Goal: Information Seeking & Learning: Check status

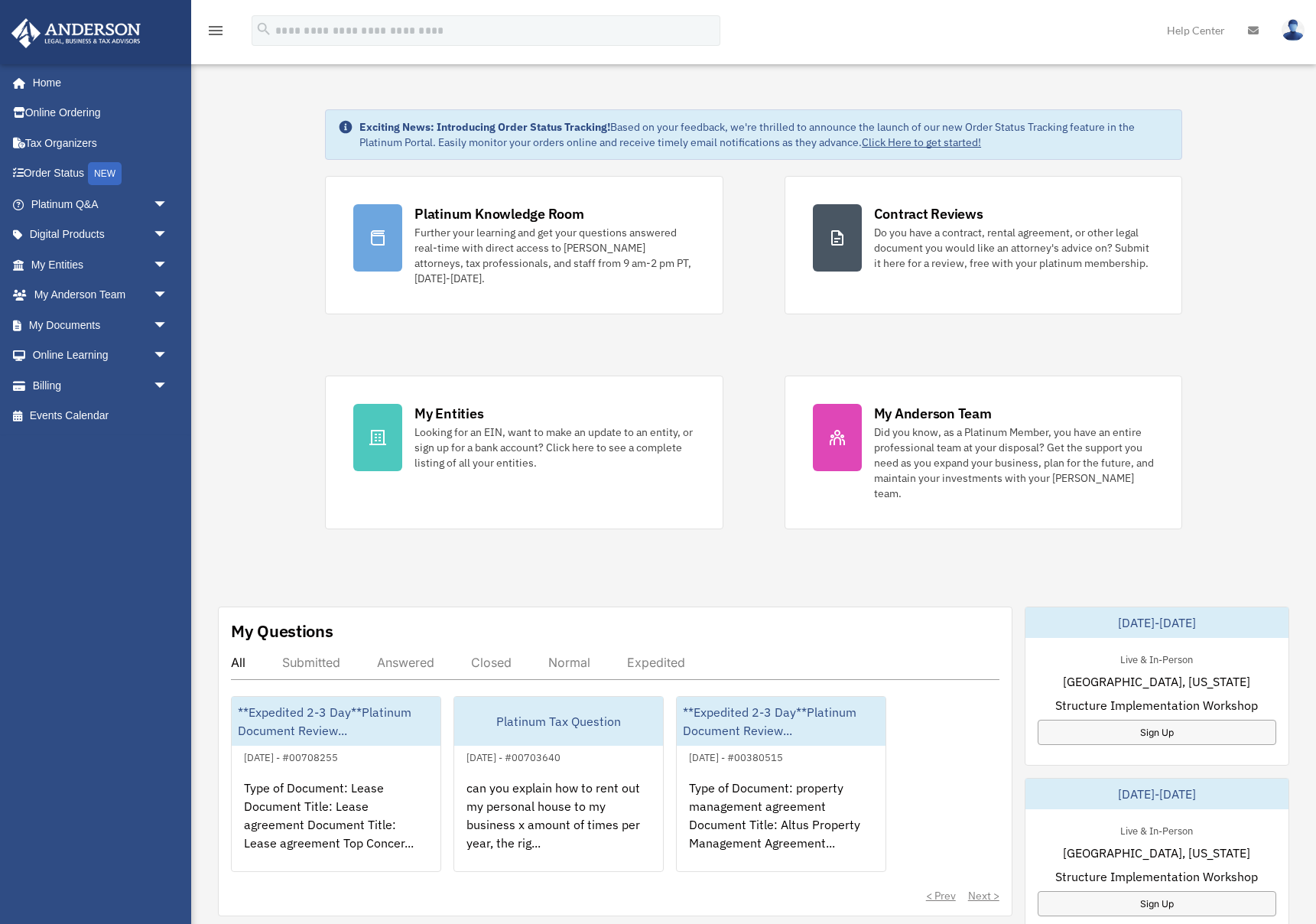
click at [246, 213] on div "Exciting News: Introducing Order Status Tracking! Based on your feedback, we're…" at bounding box center [753, 789] width 1148 height 1438
click at [155, 259] on span "arrow_drop_down" at bounding box center [167, 265] width 31 height 32
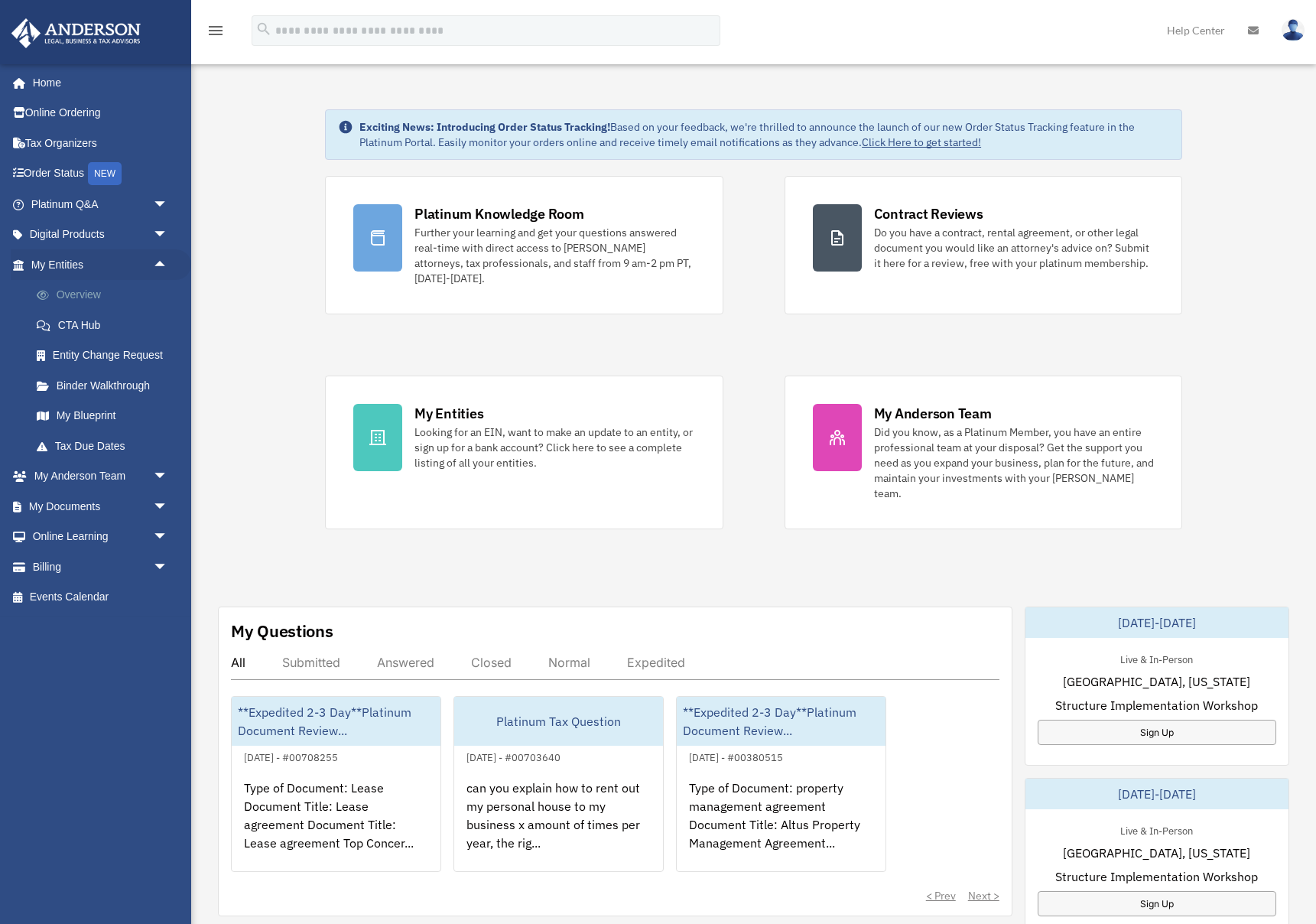
click at [90, 296] on link "Overview" at bounding box center [106, 295] width 170 height 31
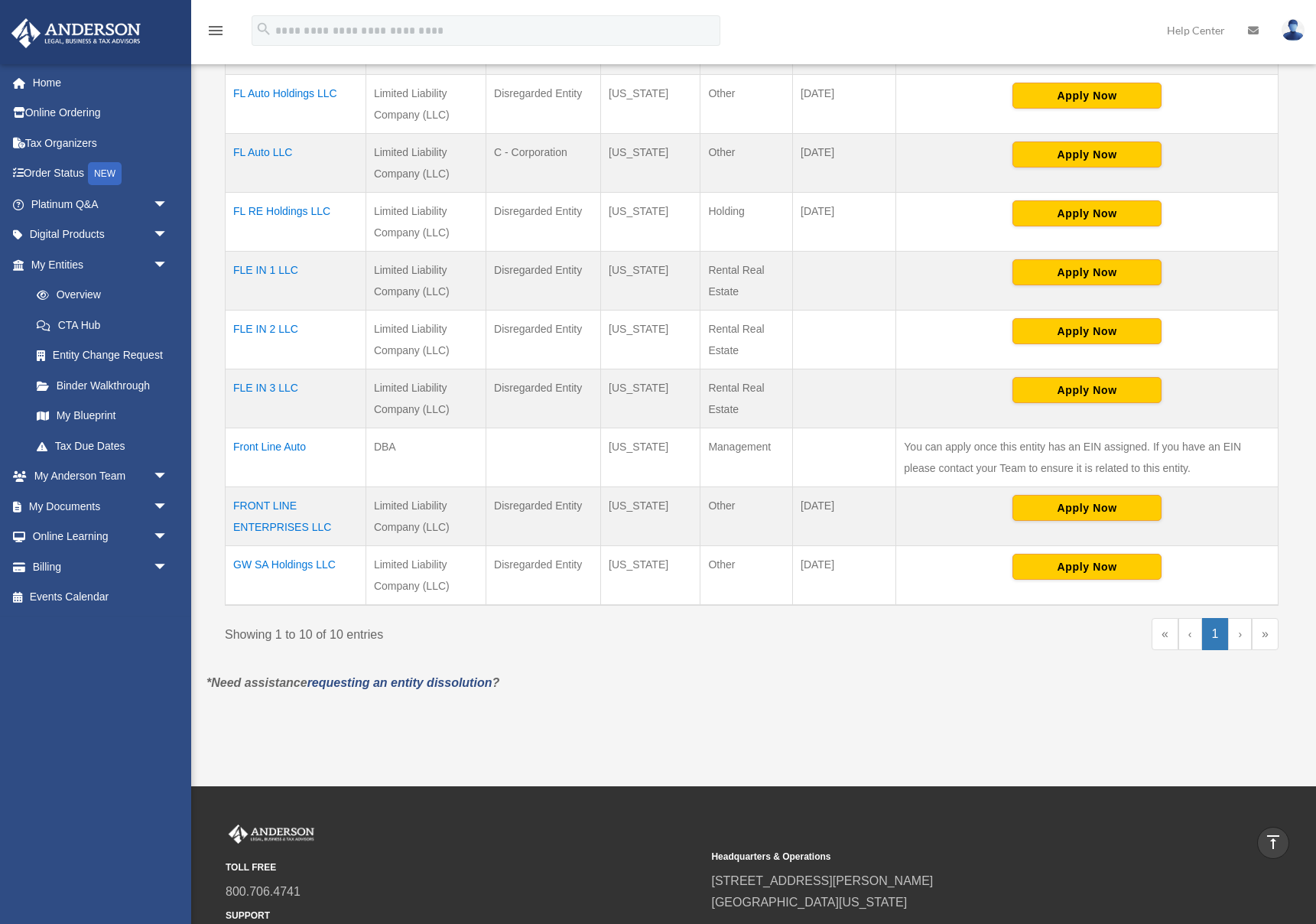
scroll to position [387, 0]
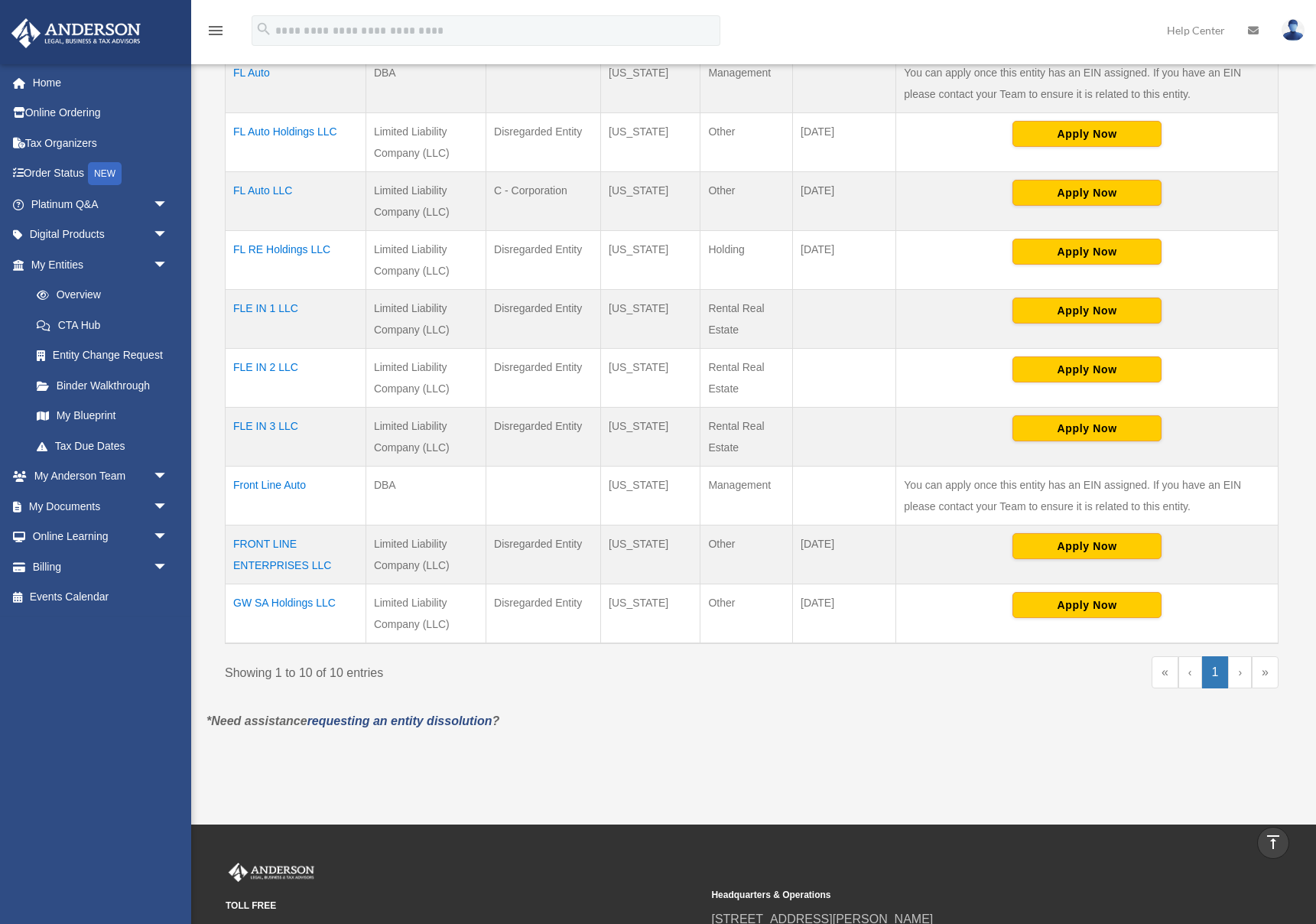
click at [286, 600] on td "GW SA Holdings LLC" at bounding box center [296, 613] width 140 height 60
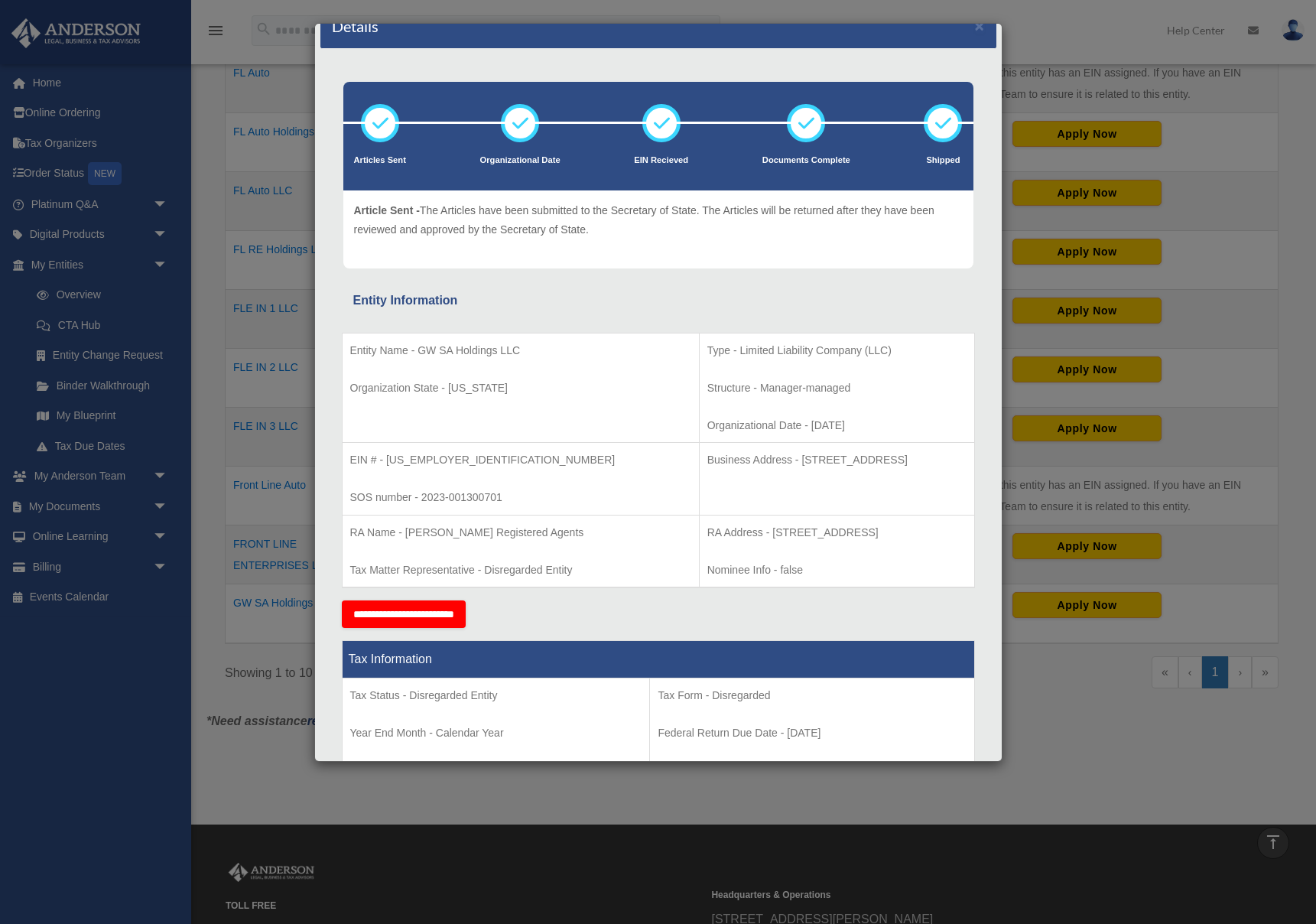
scroll to position [0, 0]
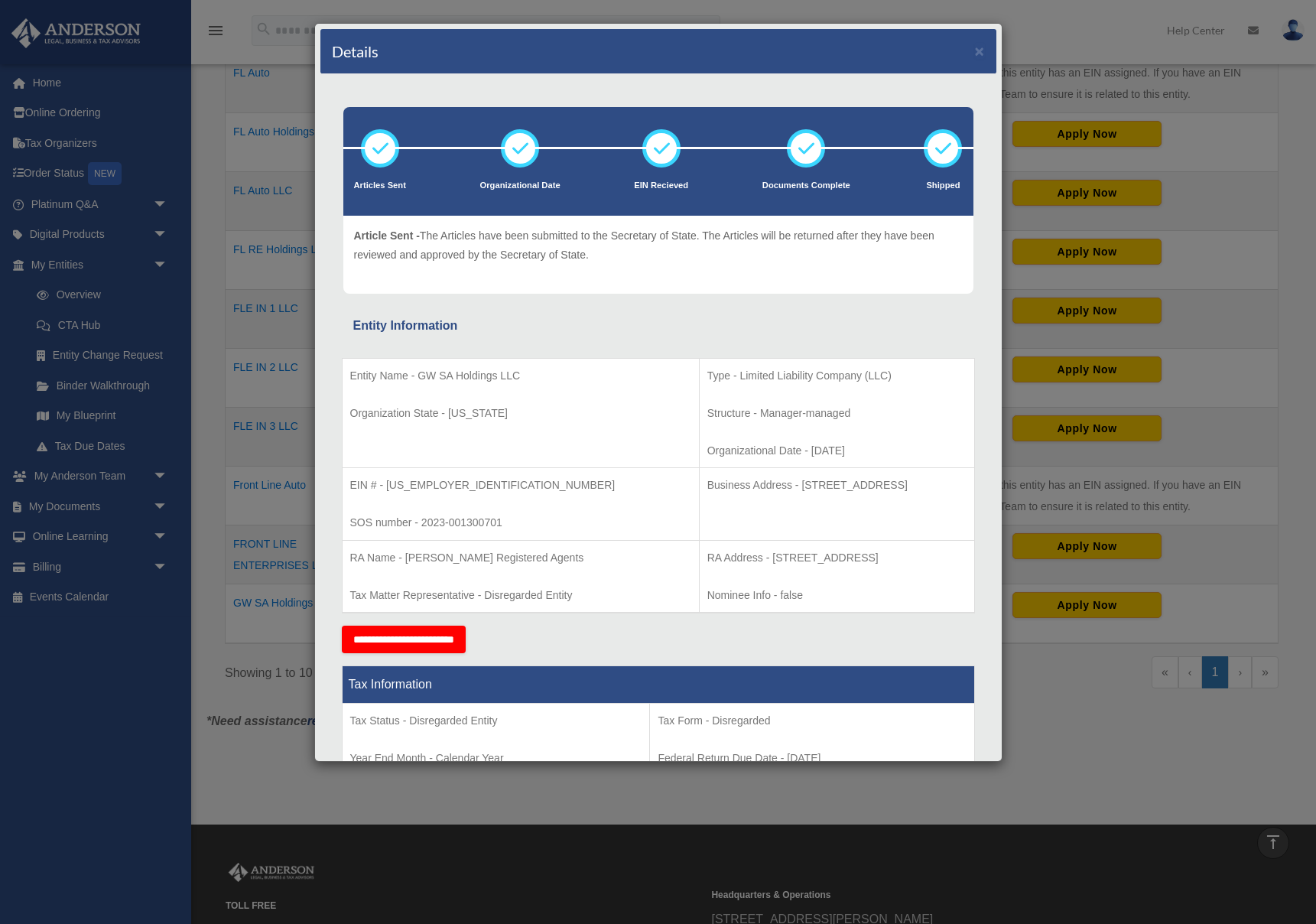
drag, startPoint x: 515, startPoint y: 345, endPoint x: 509, endPoint y: 335, distance: 11.7
click at [514, 343] on div "Entity Name - GW SA Holdings LLC Organization State - [US_STATE] Type - Limited…" at bounding box center [658, 482] width 633 height 290
drag, startPoint x: 514, startPoint y: 340, endPoint x: 324, endPoint y: 325, distance: 190.6
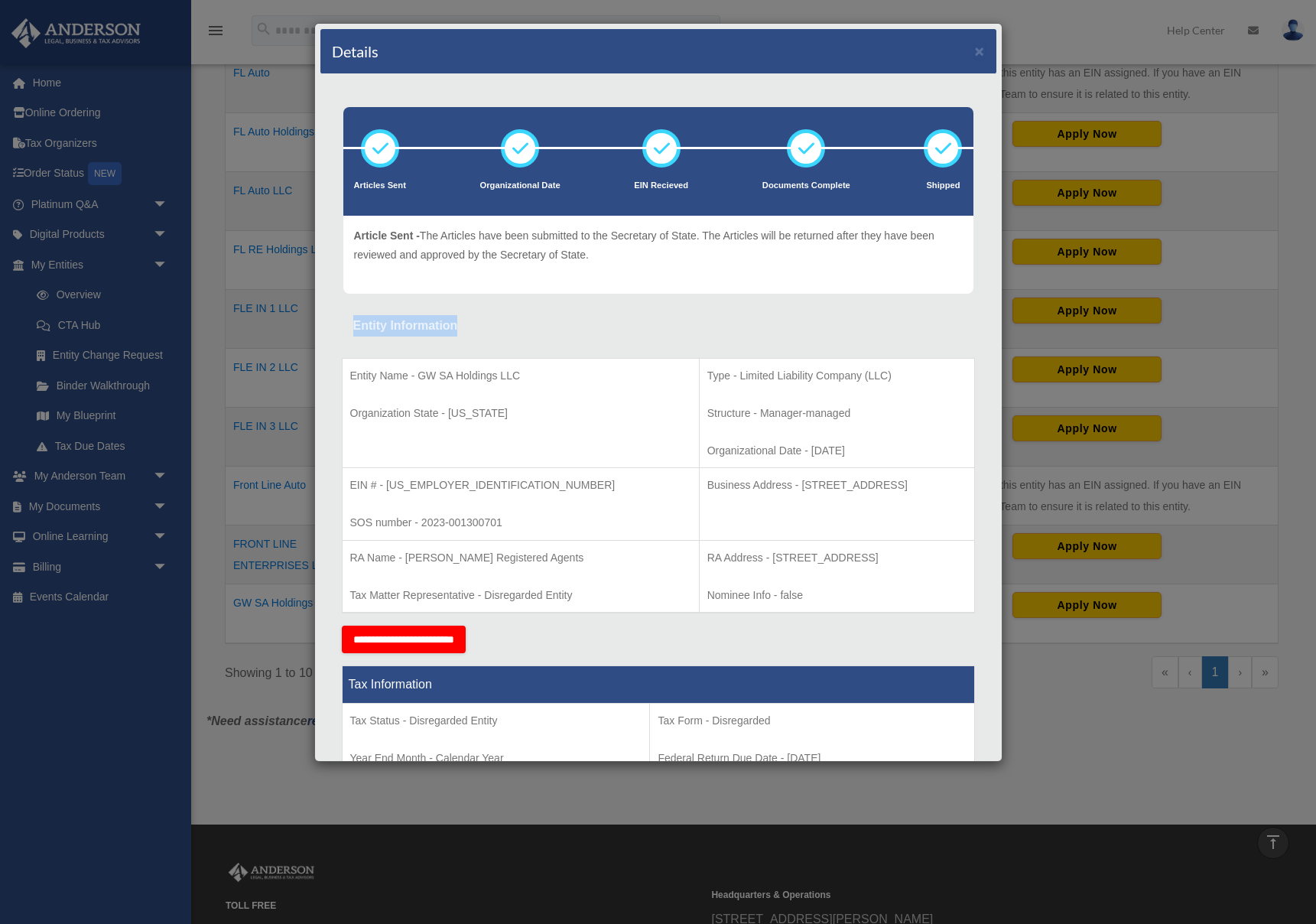
drag, startPoint x: 342, startPoint y: 328, endPoint x: 462, endPoint y: 325, distance: 120.0
click at [487, 325] on div "Entity Information" at bounding box center [658, 326] width 610 height 21
click at [534, 321] on div "Entity Information" at bounding box center [658, 326] width 610 height 21
drag, startPoint x: 483, startPoint y: 325, endPoint x: 344, endPoint y: 321, distance: 139.1
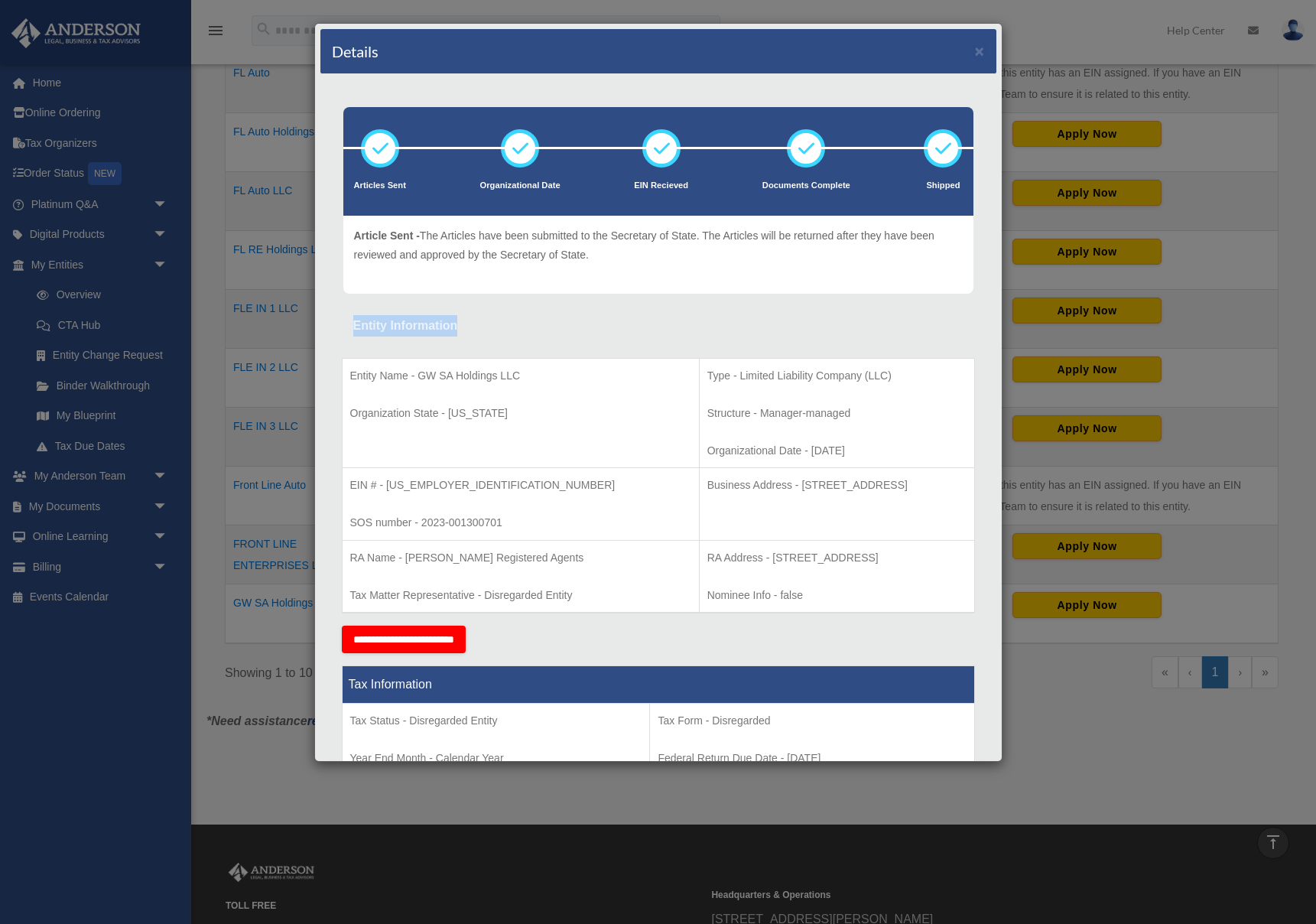
click at [348, 346] on div "Entity Name - GW SA Holdings LLC Organization State - [US_STATE] Type - Limited…" at bounding box center [658, 482] width 633 height 290
drag, startPoint x: 352, startPoint y: 330, endPoint x: 498, endPoint y: 328, distance: 146.0
click at [498, 328] on div "Entity Information" at bounding box center [658, 326] width 610 height 21
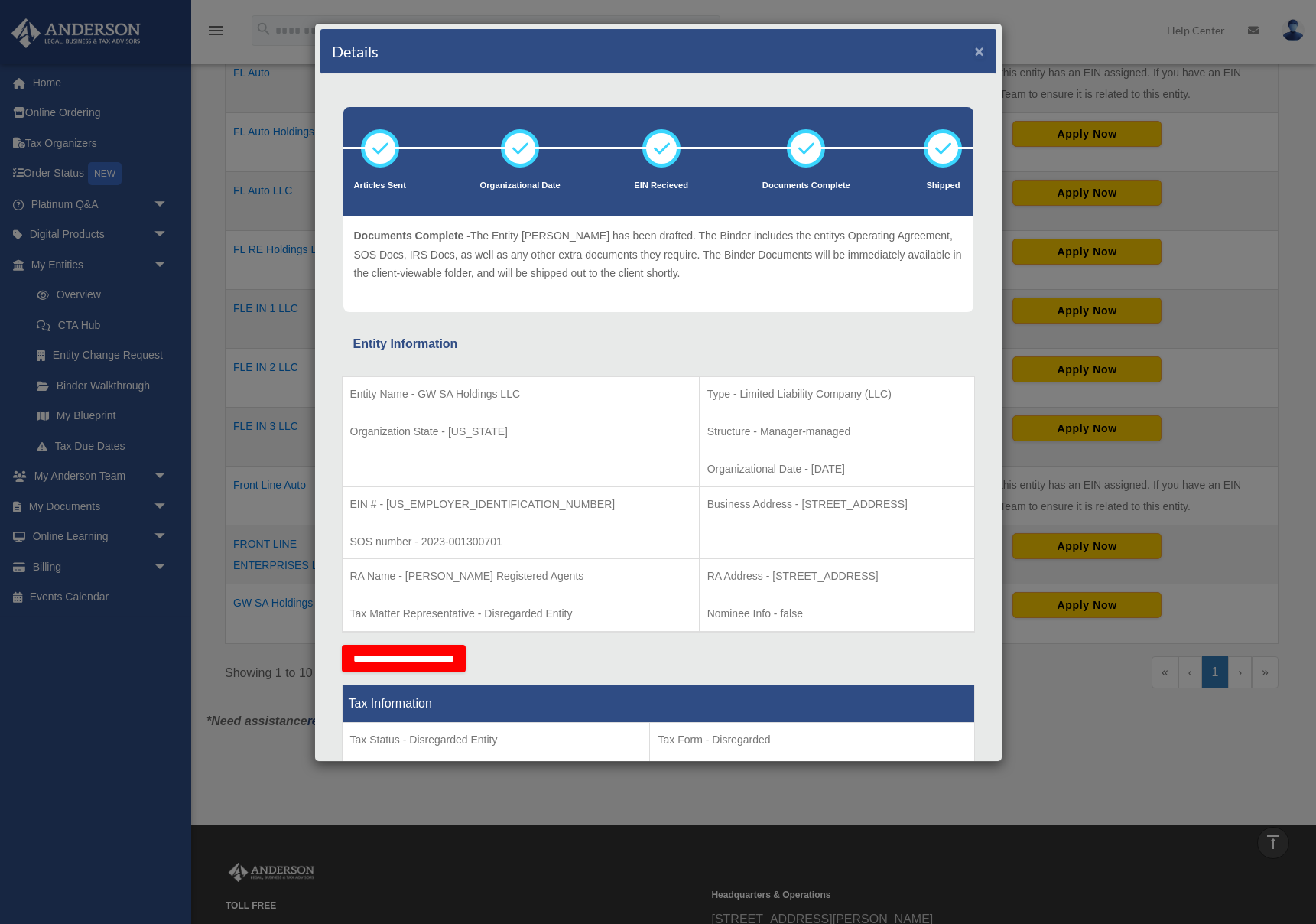
click at [977, 46] on button "×" at bounding box center [979, 50] width 10 height 16
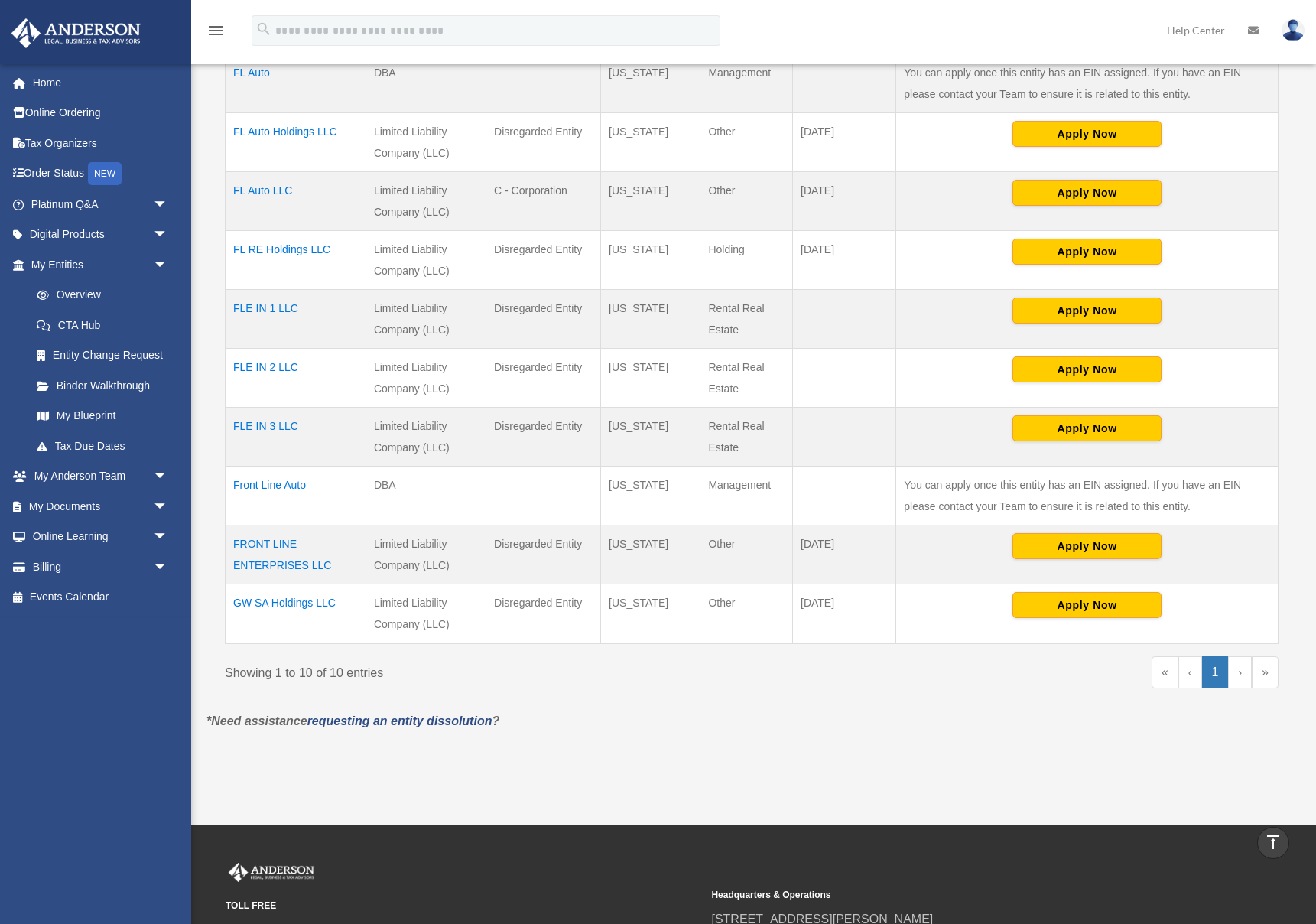
click at [277, 607] on td "GW SA Holdings LLC" at bounding box center [296, 613] width 140 height 60
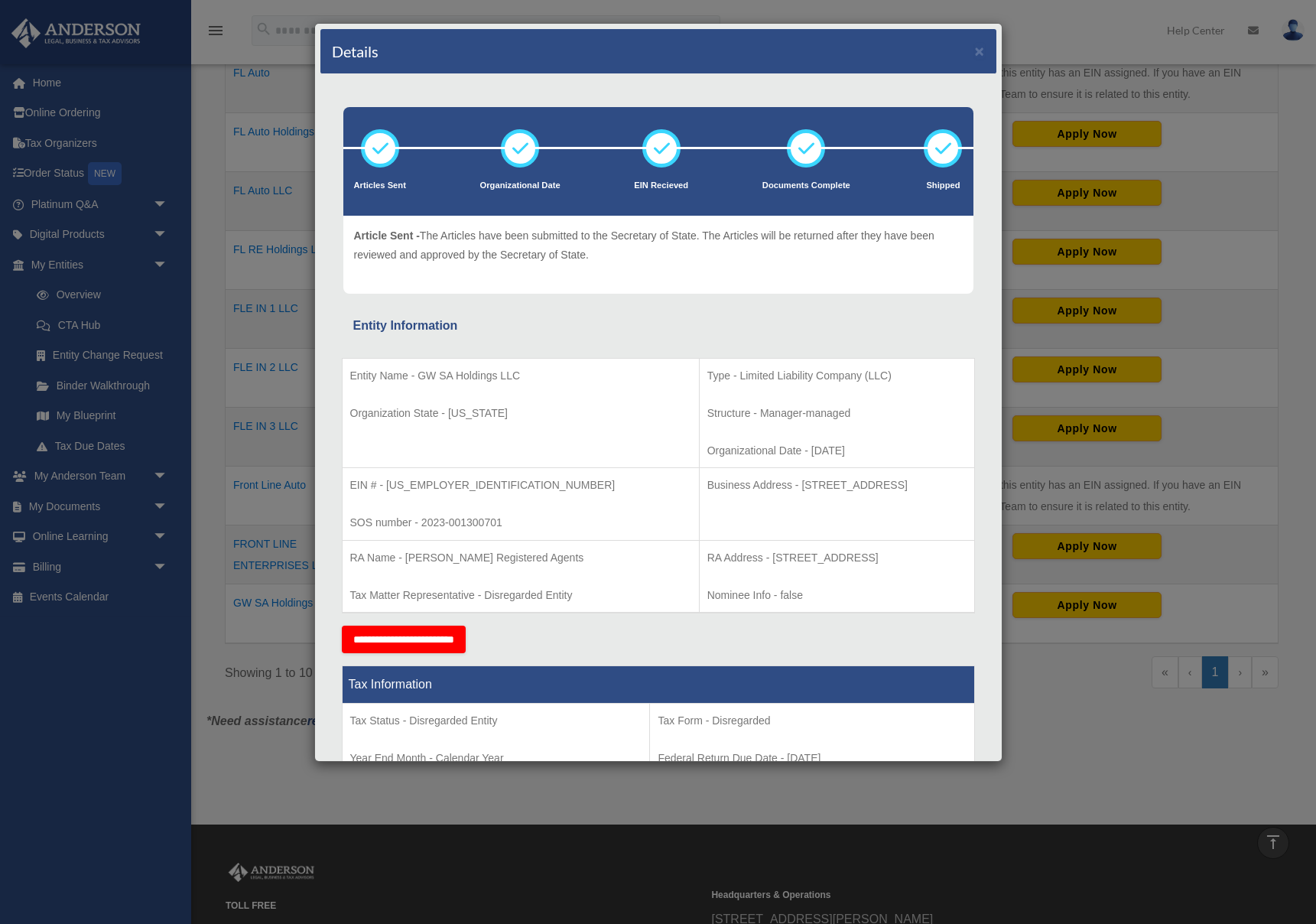
click at [575, 534] on td "EIN # - [US_EMPLOYER_IDENTIFICATION_NUMBER] SOS number - 2023-001300701" at bounding box center [521, 504] width 357 height 73
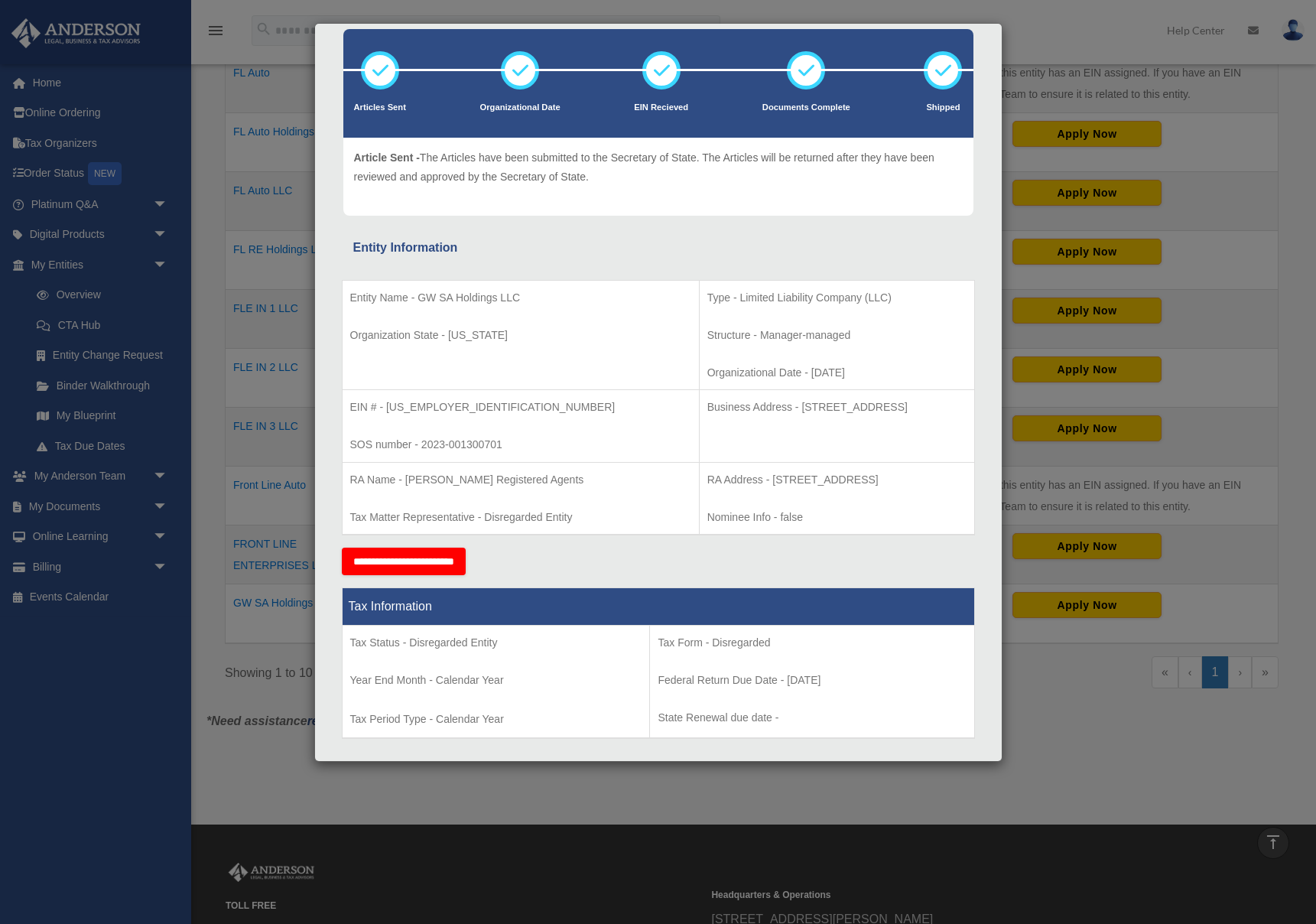
scroll to position [36, 0]
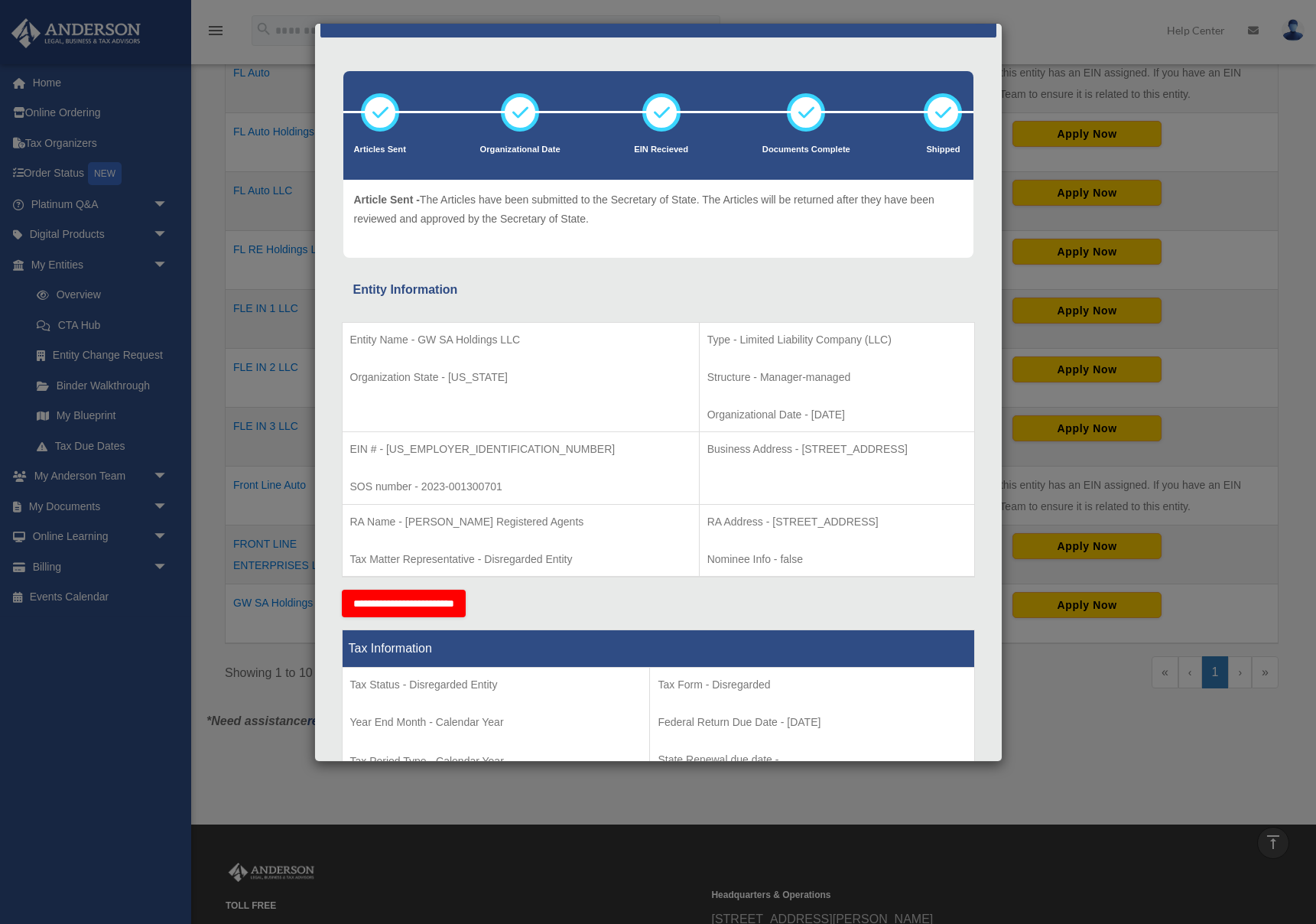
click at [708, 565] on p "Nominee Info - false" at bounding box center [837, 559] width 259 height 20
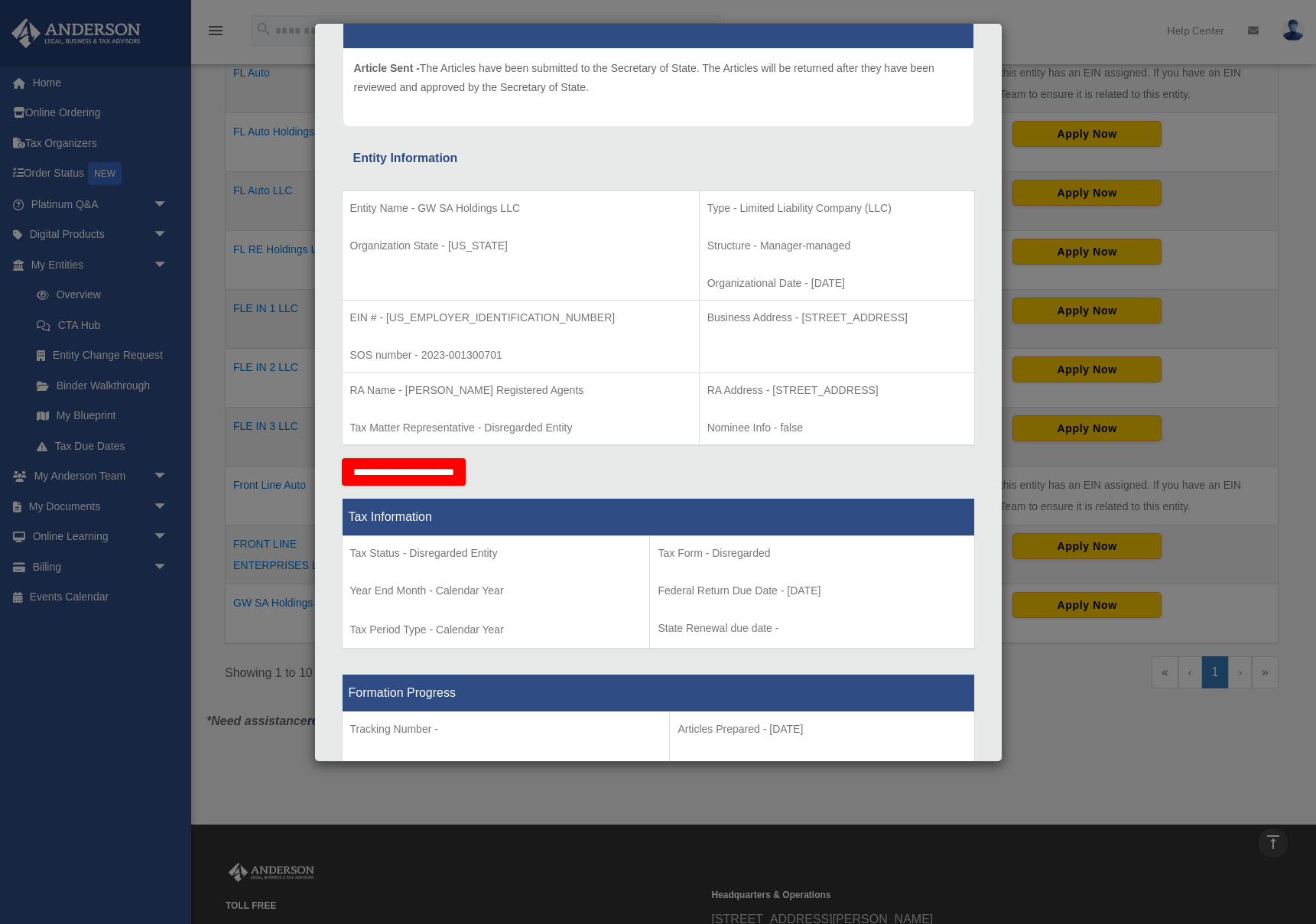
scroll to position [134, 0]
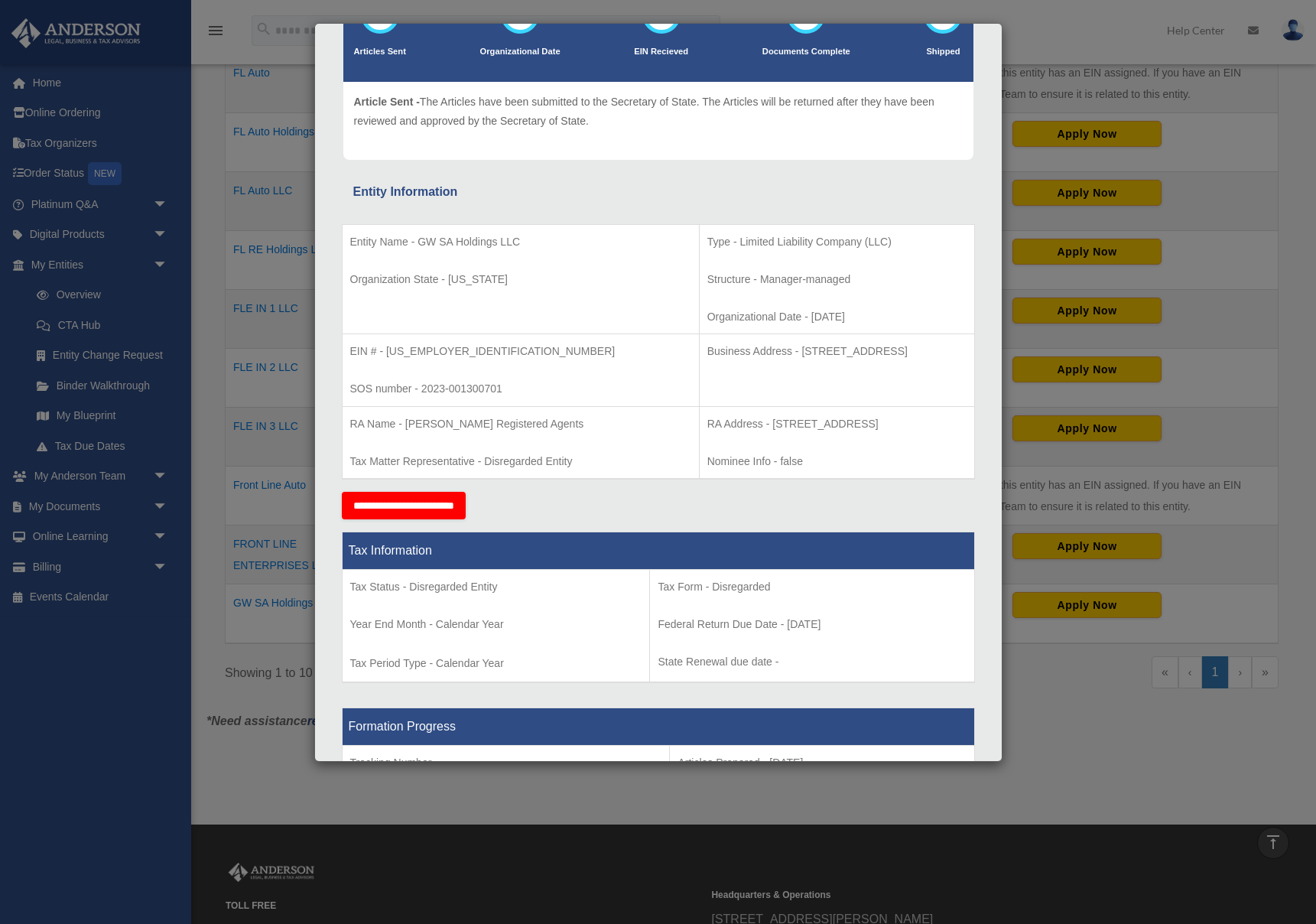
click at [568, 502] on div "**********" at bounding box center [658, 506] width 633 height 28
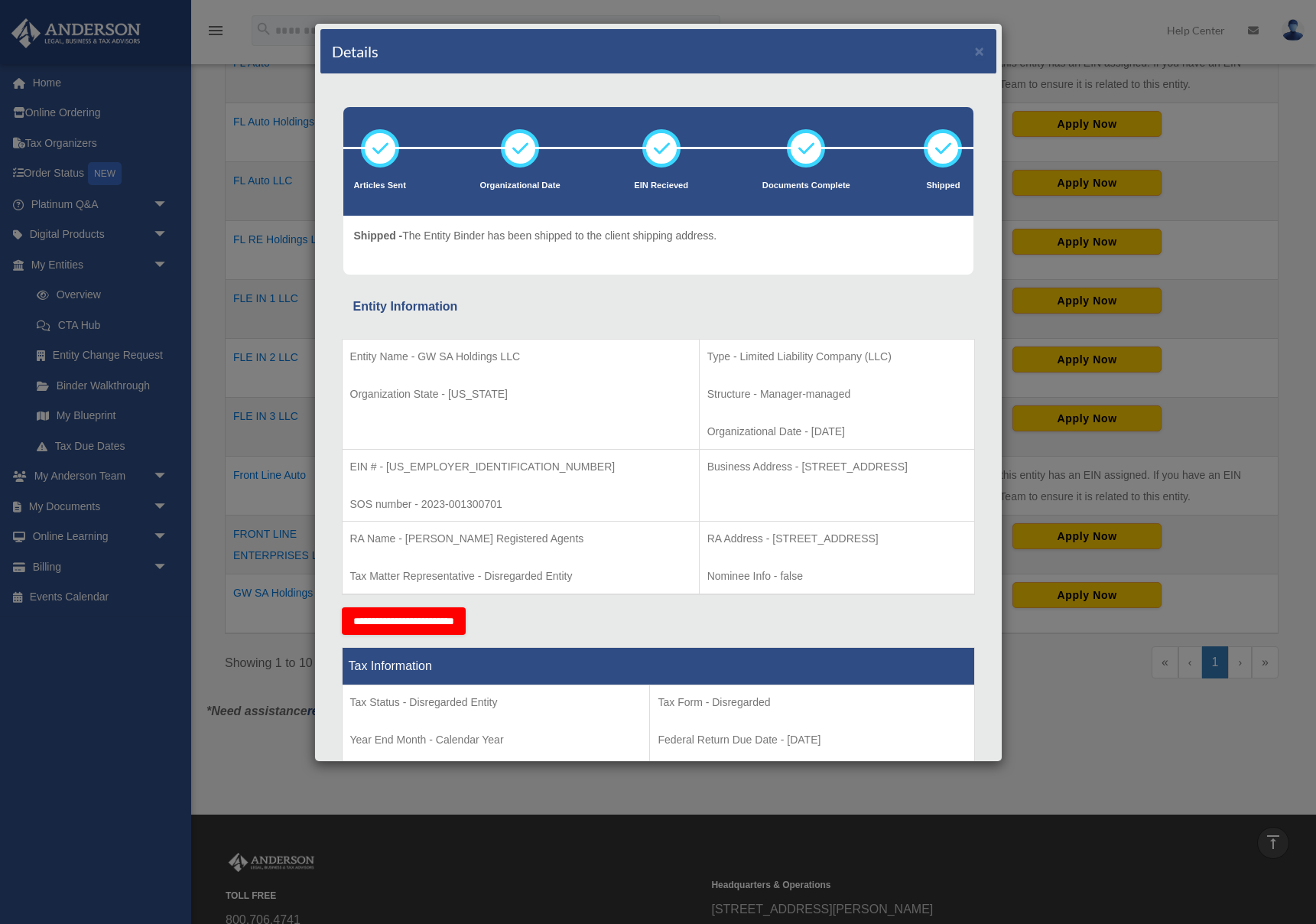
scroll to position [411, 0]
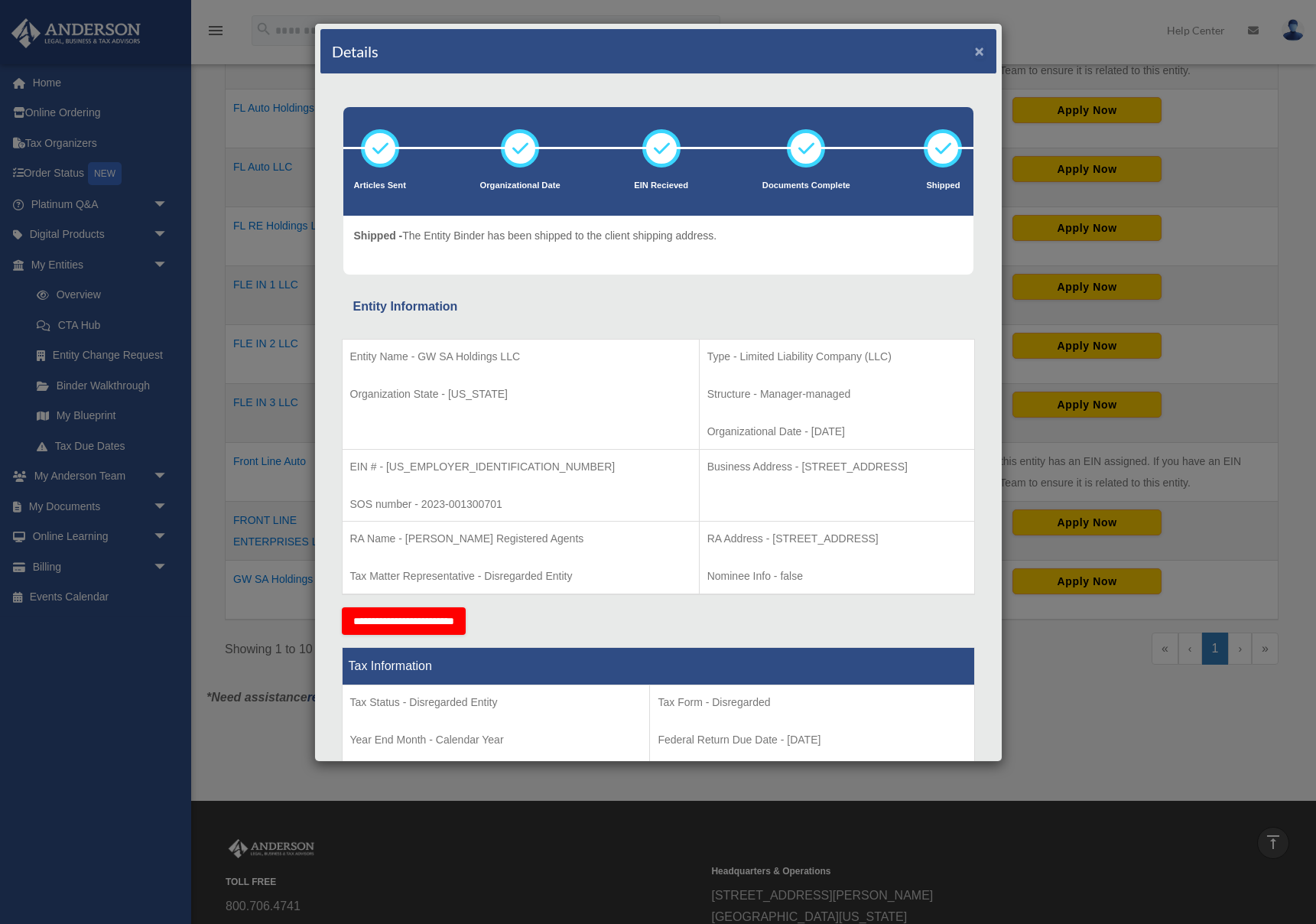
click at [977, 54] on button "×" at bounding box center [979, 50] width 10 height 16
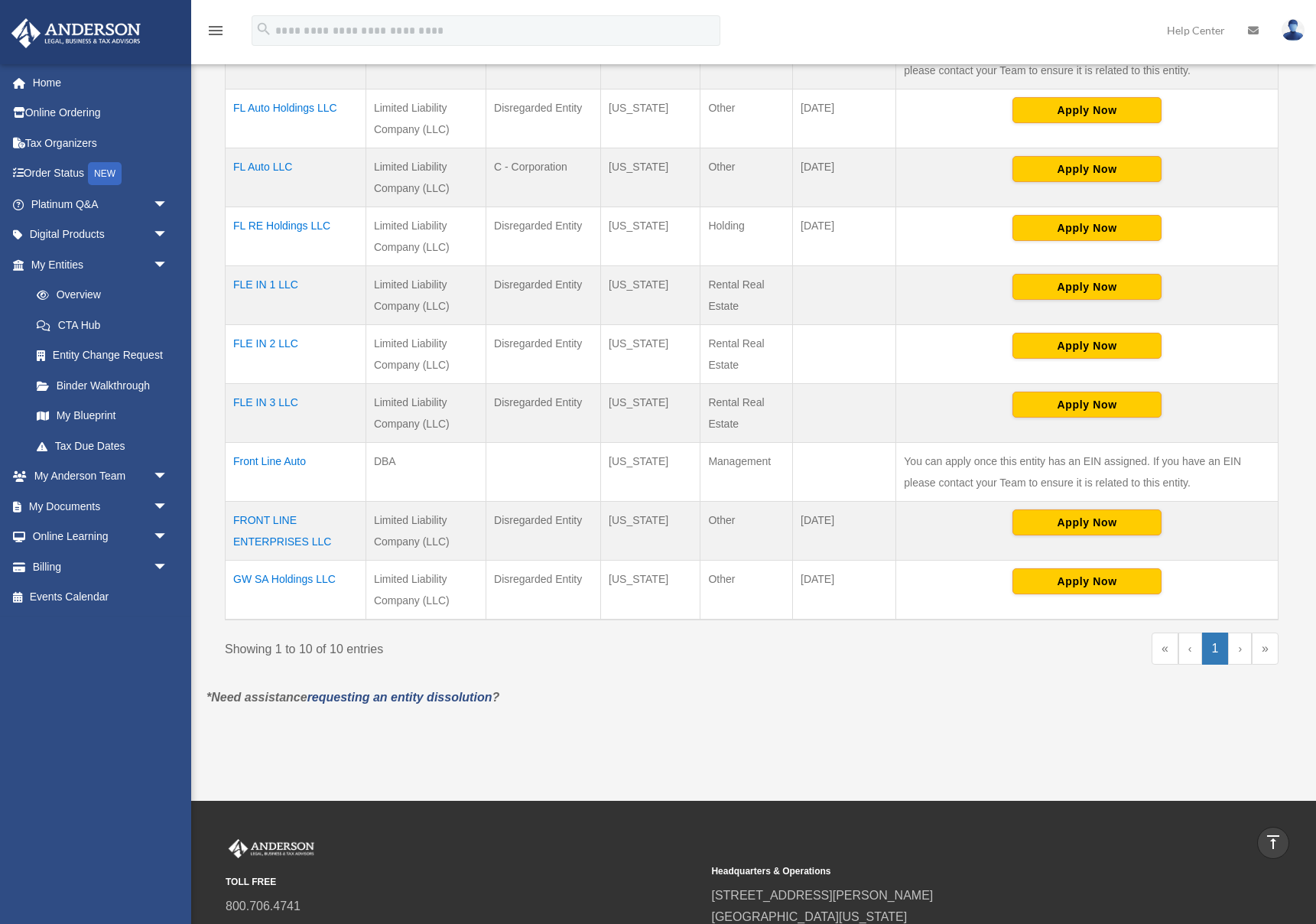
drag, startPoint x: 527, startPoint y: 524, endPoint x: 588, endPoint y: 523, distance: 61.0
click at [588, 523] on td "Disregarded Entity" at bounding box center [543, 530] width 114 height 59
click at [639, 529] on td "[US_STATE]" at bounding box center [650, 530] width 100 height 59
drag, startPoint x: 673, startPoint y: 519, endPoint x: 557, endPoint y: 519, distance: 116.0
click at [557, 519] on tr "FRONT LINE ENTERPRISES LLC Limited Liability Company (LLC) Disregarded Entity […" at bounding box center [752, 530] width 1053 height 59
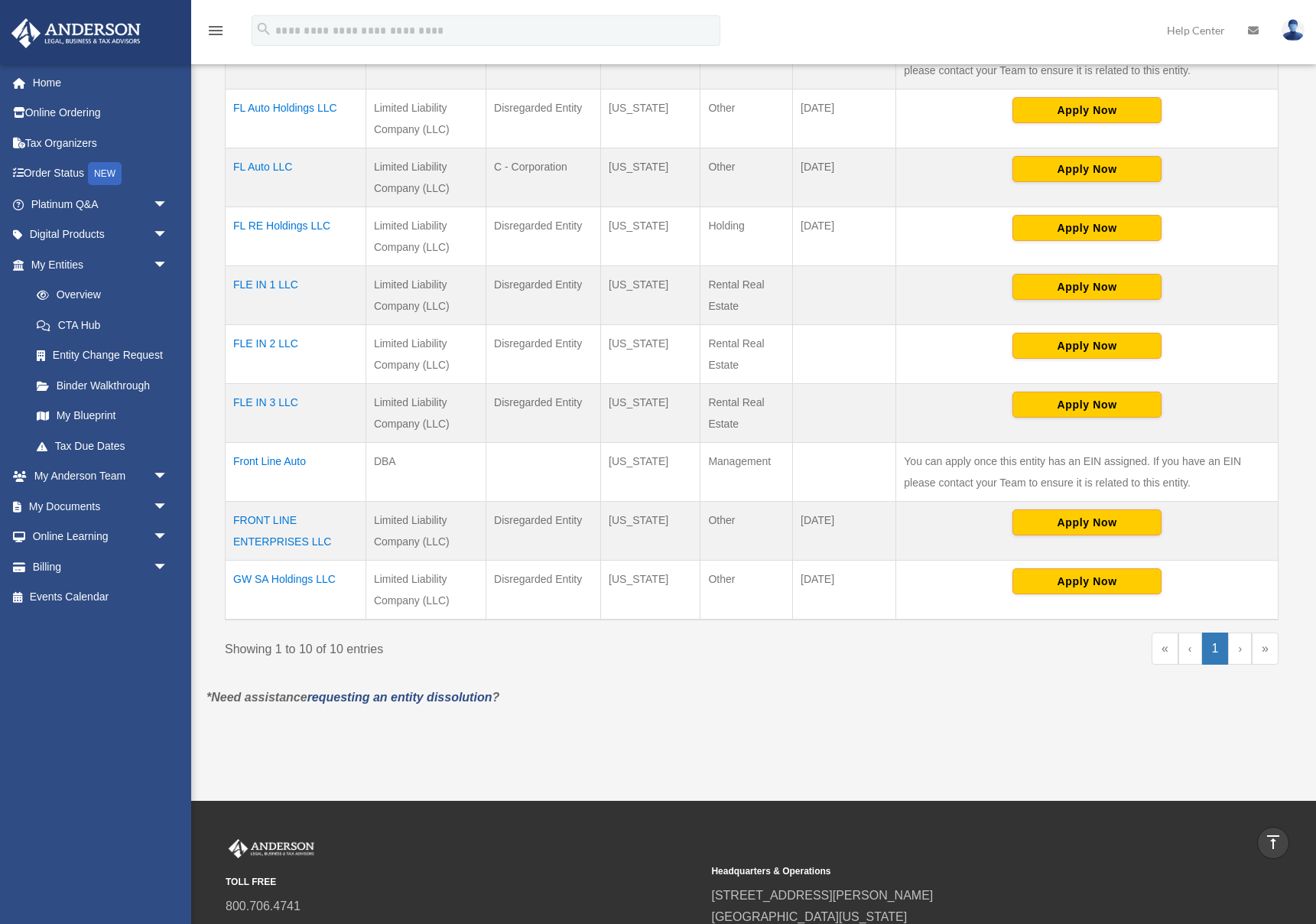
click at [532, 546] on td "Disregarded Entity" at bounding box center [543, 530] width 114 height 59
click at [522, 546] on td "Disregarded Entity" at bounding box center [543, 530] width 114 height 59
click at [520, 543] on td "Disregarded Entity" at bounding box center [543, 530] width 114 height 59
drag, startPoint x: 493, startPoint y: 519, endPoint x: 560, endPoint y: 529, distance: 67.7
click at [549, 523] on td "Disregarded Entity" at bounding box center [543, 530] width 114 height 59
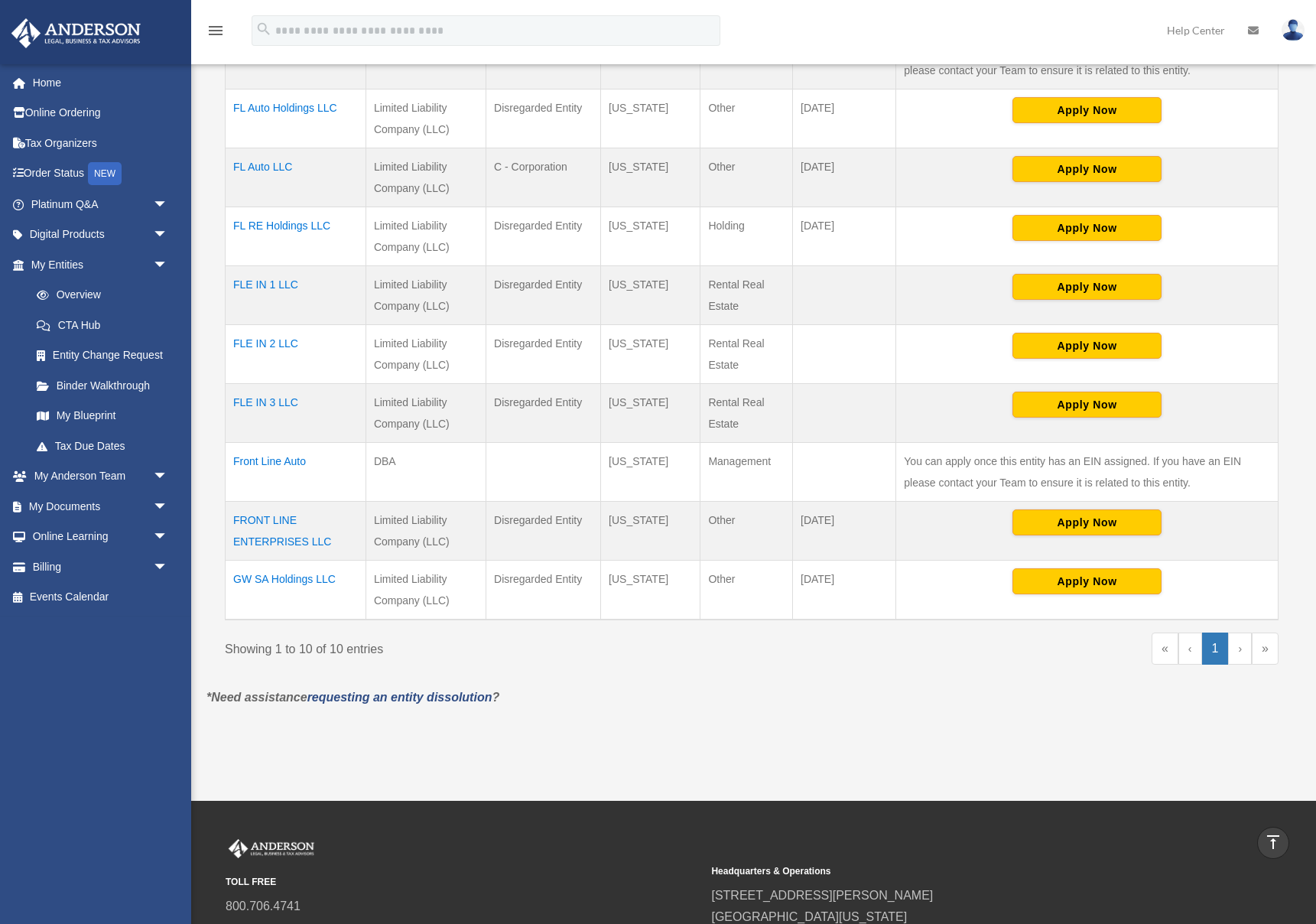
click at [580, 554] on td "Disregarded Entity" at bounding box center [543, 530] width 114 height 59
click at [917, 601] on td "Apply Now" at bounding box center [1087, 590] width 382 height 60
drag, startPoint x: 879, startPoint y: 593, endPoint x: 716, endPoint y: 583, distance: 163.3
click at [720, 582] on tr "GW SA Holdings LLC Limited Liability Company (LLC) Disregarded Entity [US_STATE…" at bounding box center [752, 590] width 1053 height 60
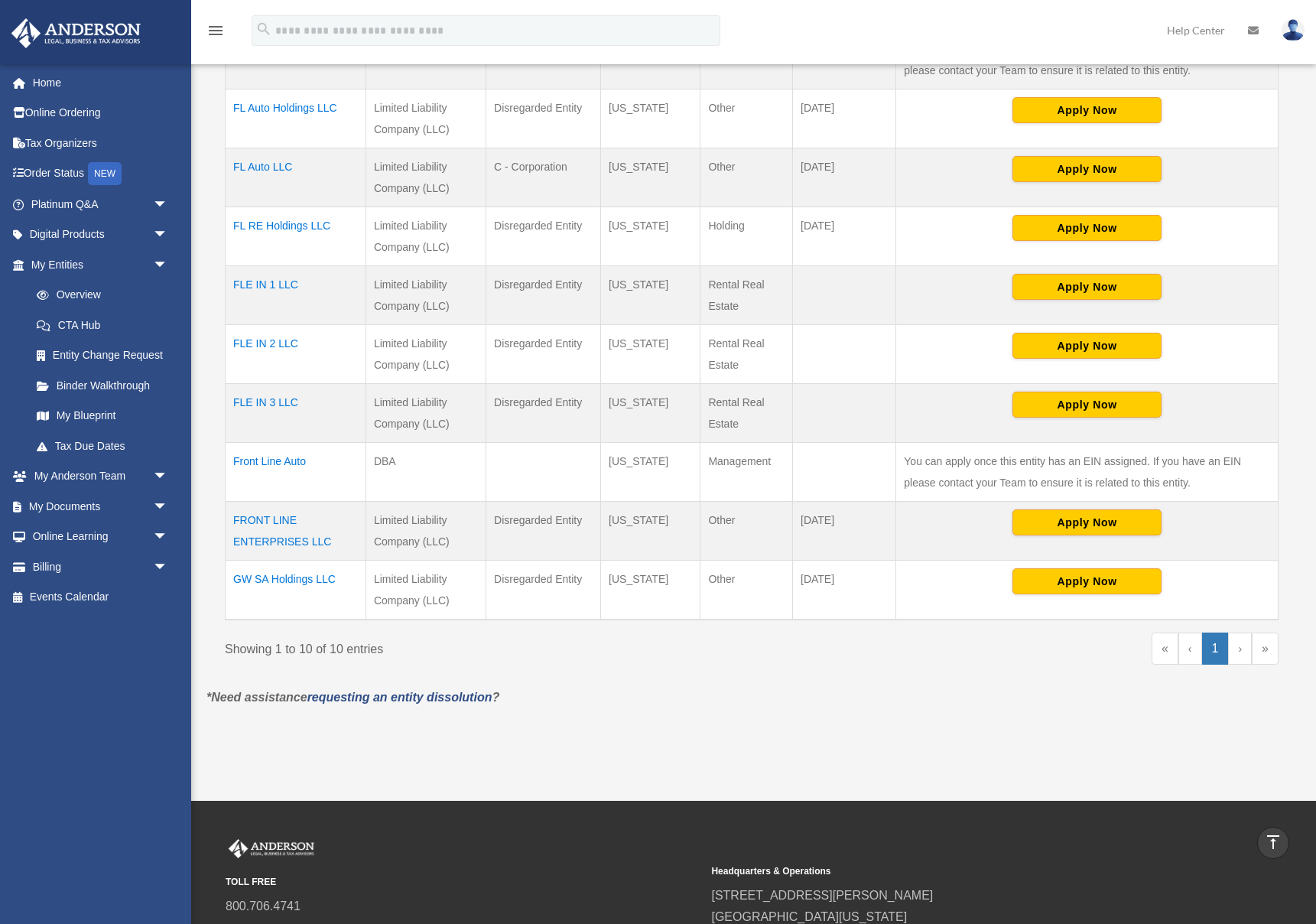
click at [726, 589] on td "Other" at bounding box center [746, 590] width 92 height 60
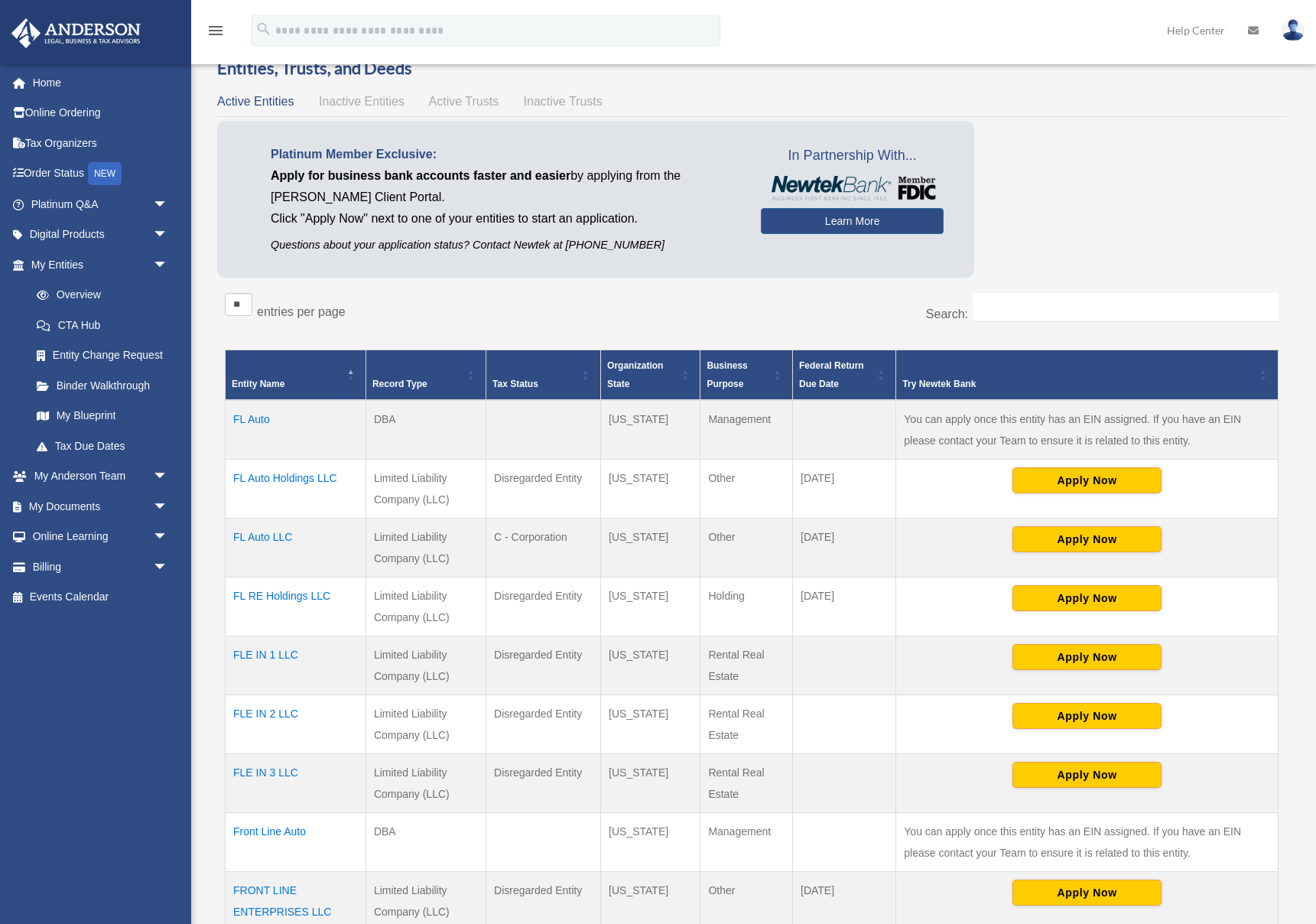
scroll to position [67, 0]
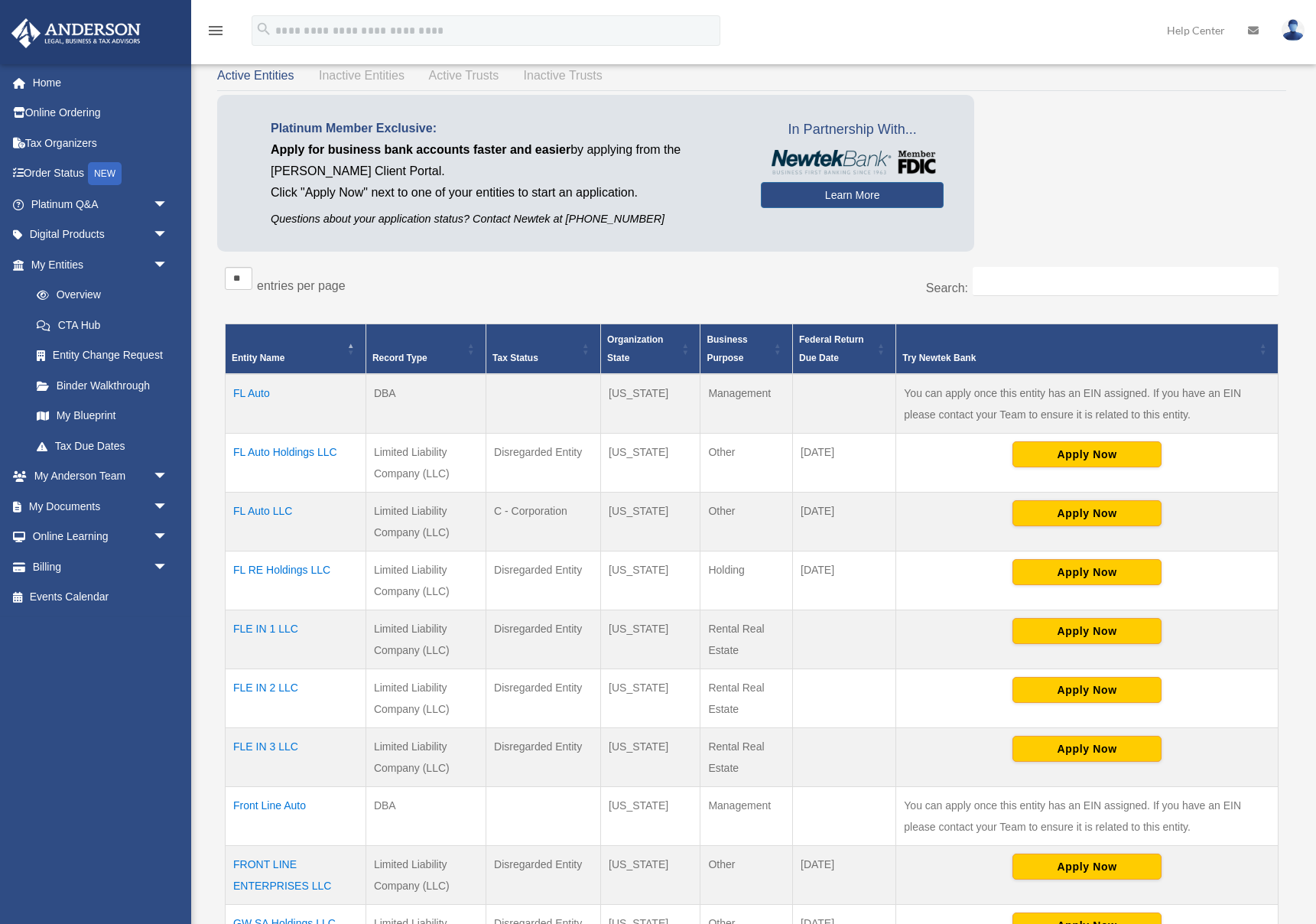
click at [392, 290] on div "** ** ** *** entries per page" at bounding box center [483, 286] width 515 height 38
click at [434, 249] on div "Platinum Member Exclusive: Apply for business bank accounts faster and easier b…" at bounding box center [596, 173] width 757 height 157
click at [477, 273] on div "** ** ** *** entries per page" at bounding box center [483, 286] width 515 height 38
click at [473, 290] on div "** ** ** *** entries per page" at bounding box center [483, 286] width 515 height 38
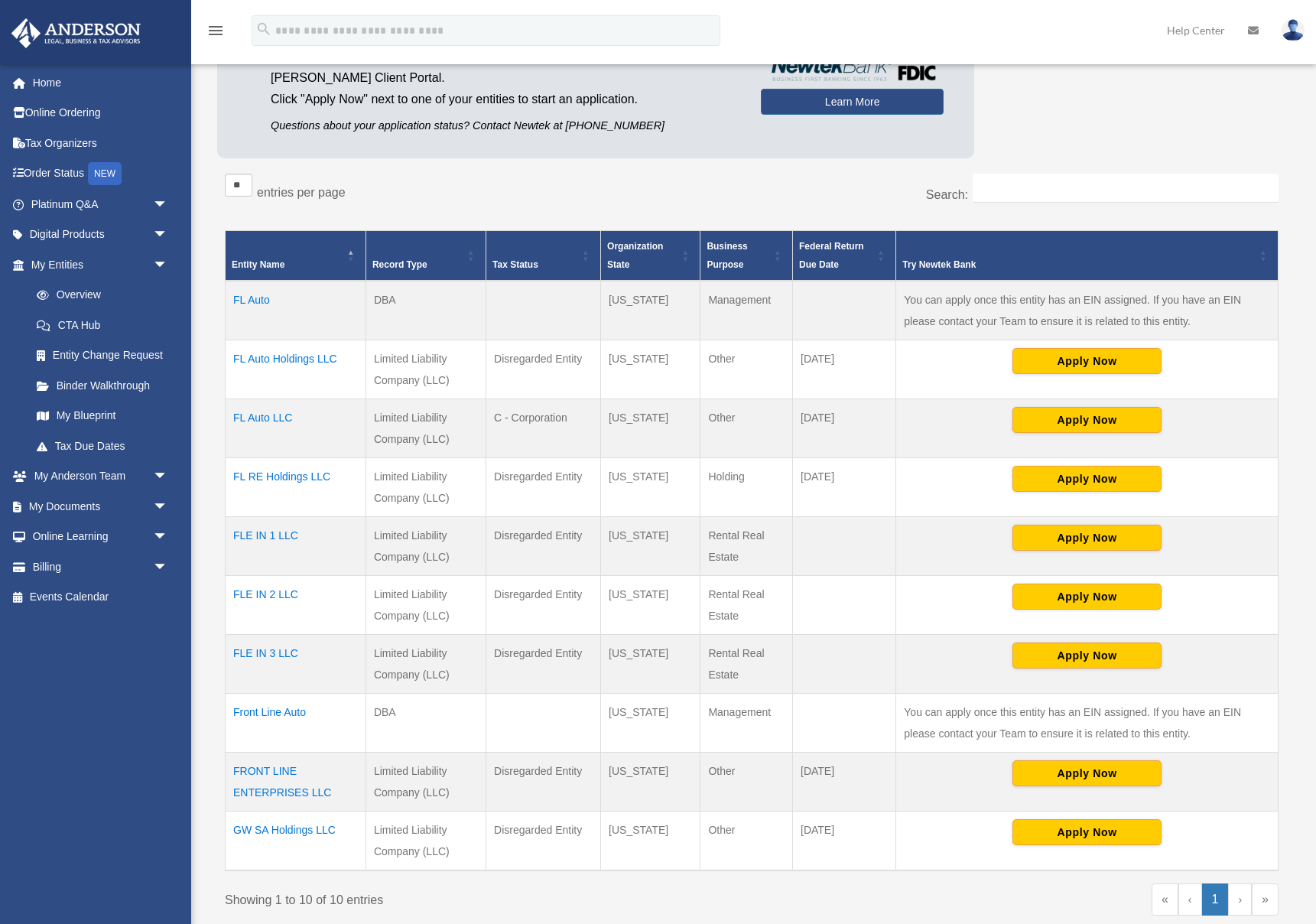
scroll to position [180, 0]
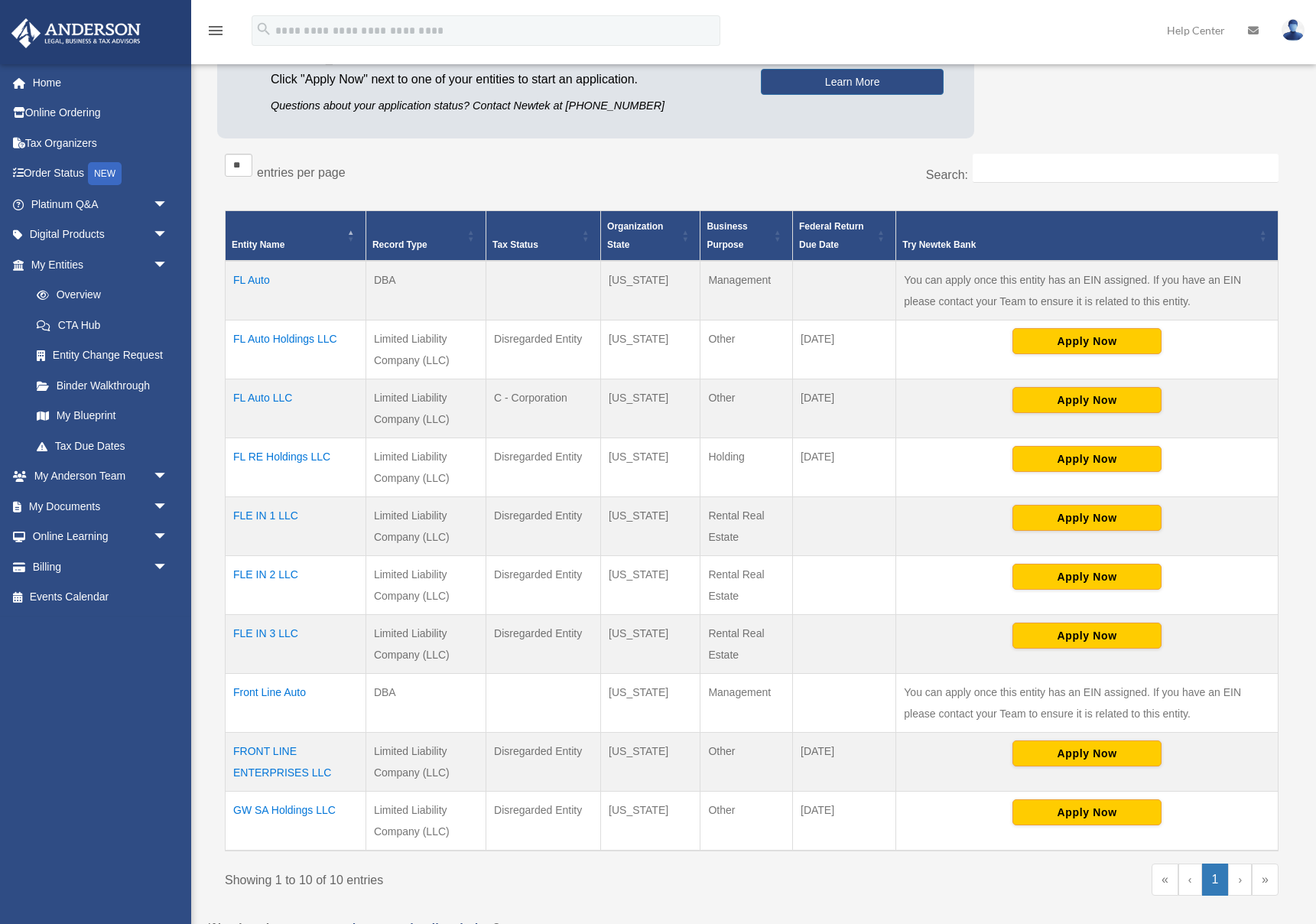
click at [459, 174] on div "** ** ** *** entries per page" at bounding box center [483, 172] width 515 height 38
click at [587, 175] on div "** ** ** *** entries per page" at bounding box center [483, 172] width 515 height 38
click at [565, 170] on div "** ** ** *** entries per page" at bounding box center [483, 172] width 515 height 38
click at [525, 159] on div "** ** ** *** entries per page" at bounding box center [483, 172] width 515 height 38
click at [459, 176] on div "** ** ** *** entries per page" at bounding box center [483, 172] width 515 height 38
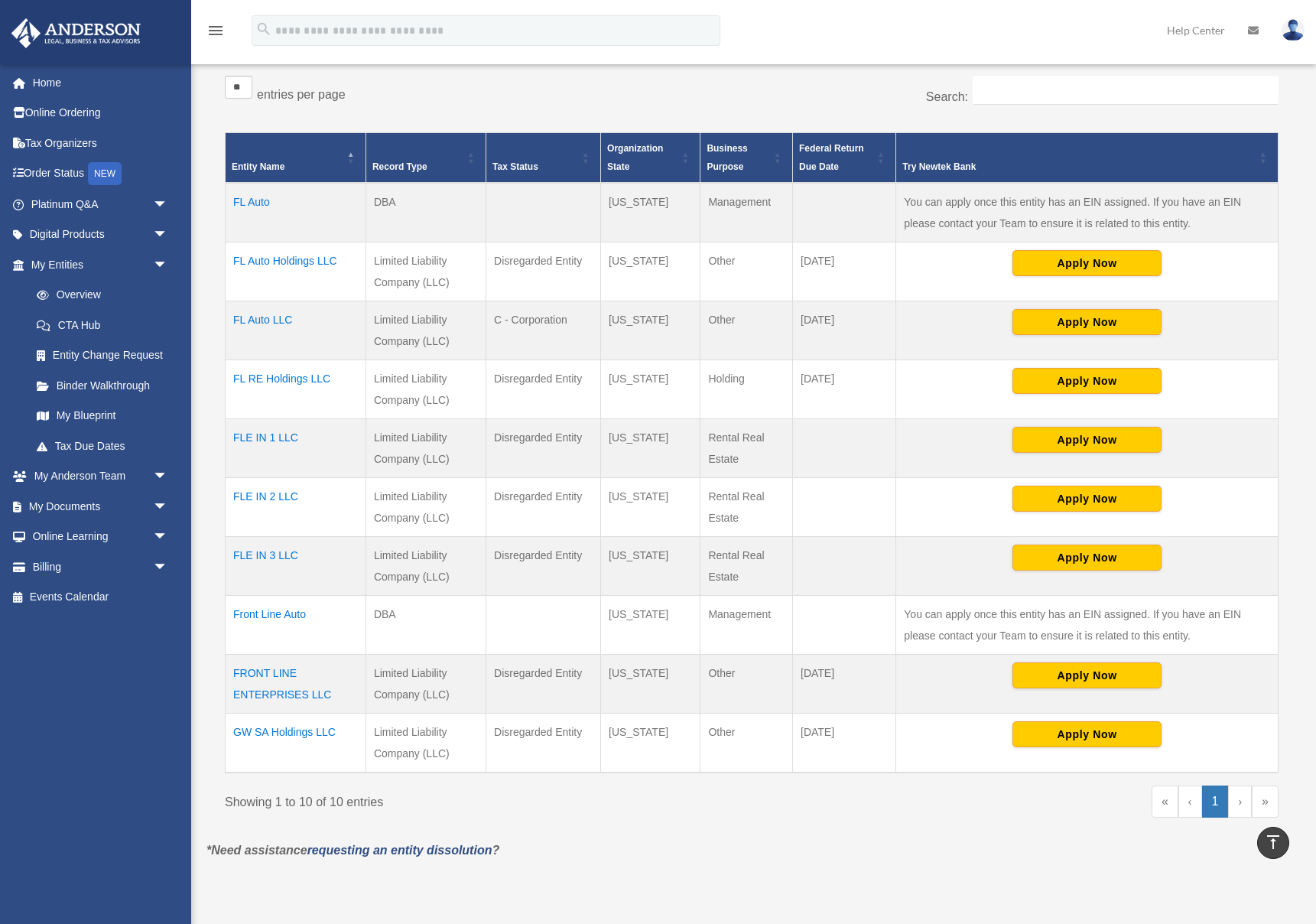
scroll to position [272, 0]
